Goal: Task Accomplishment & Management: Manage account settings

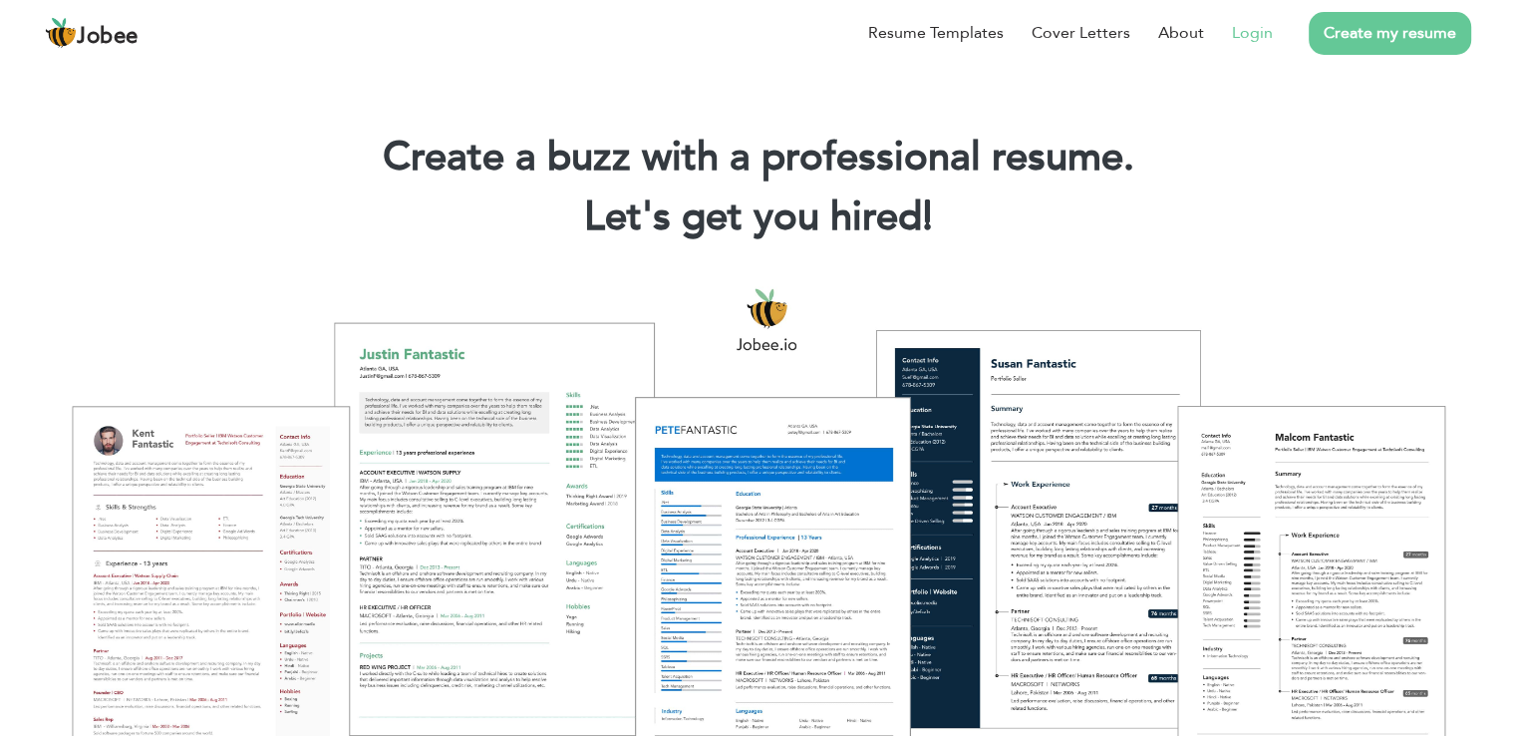
click at [1258, 23] on link "Login" at bounding box center [1252, 33] width 41 height 24
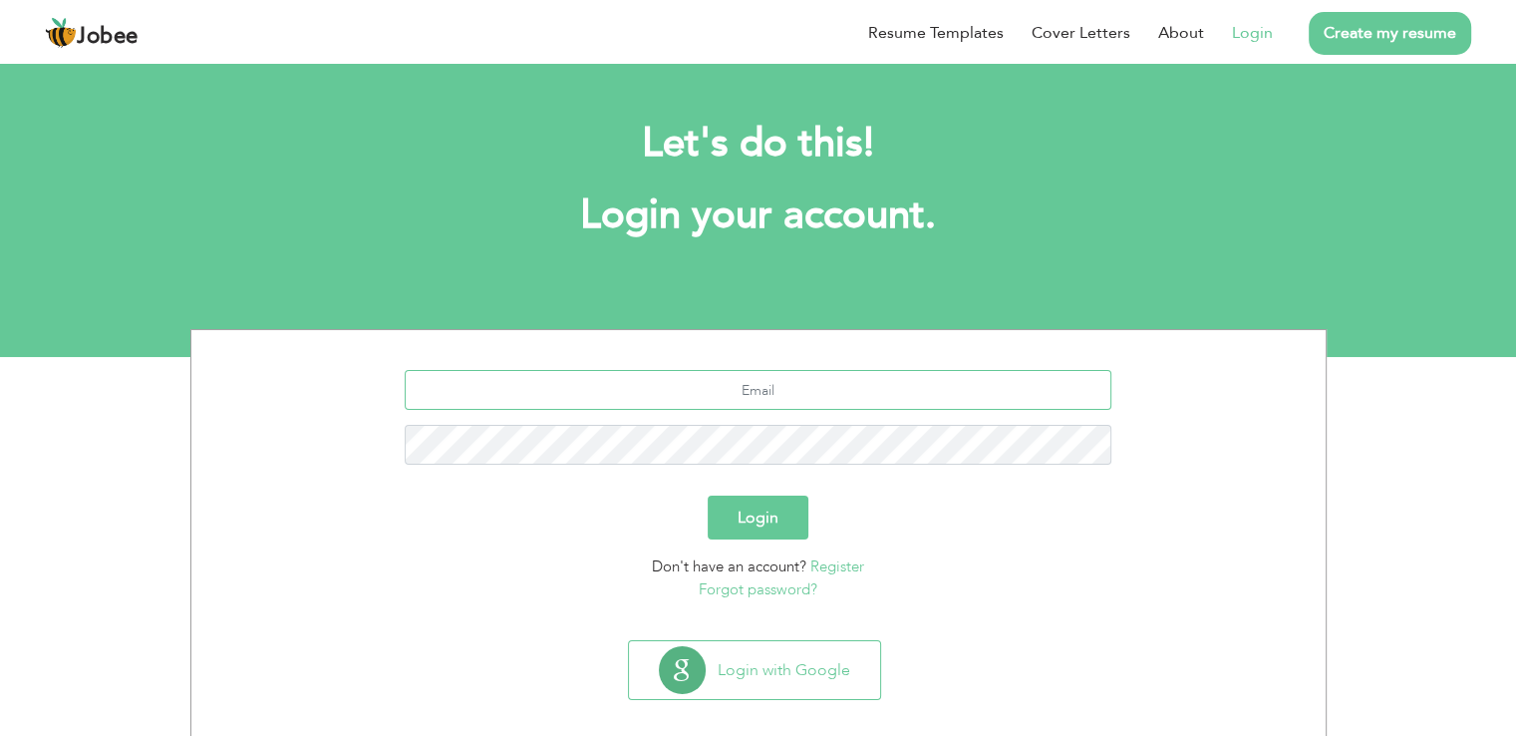
click at [706, 398] on input "text" at bounding box center [758, 390] width 707 height 40
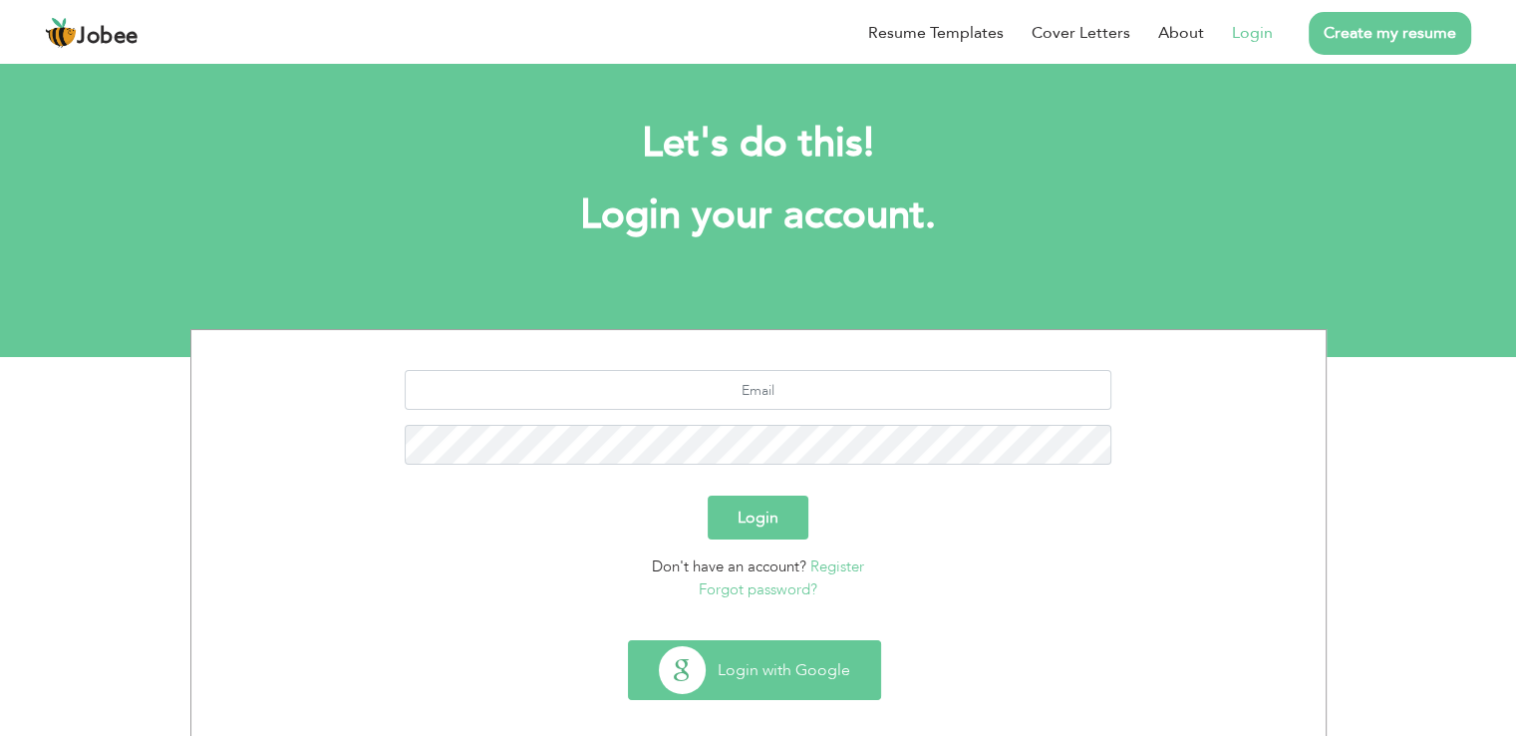
click at [710, 677] on button "Login with Google" at bounding box center [754, 670] width 251 height 58
